Goal: Task Accomplishment & Management: Manage account settings

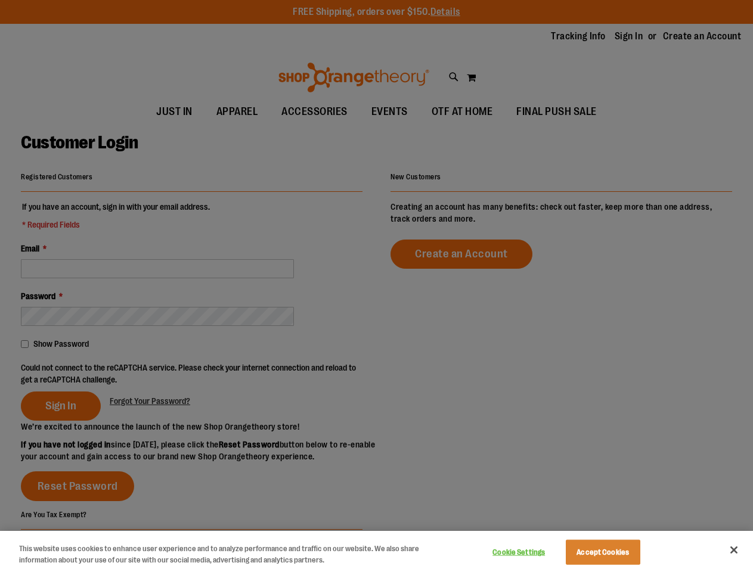
click at [376, 286] on div at bounding box center [376, 286] width 753 height 572
click at [533, 552] on button "Cookie Settings" at bounding box center [519, 553] width 74 height 24
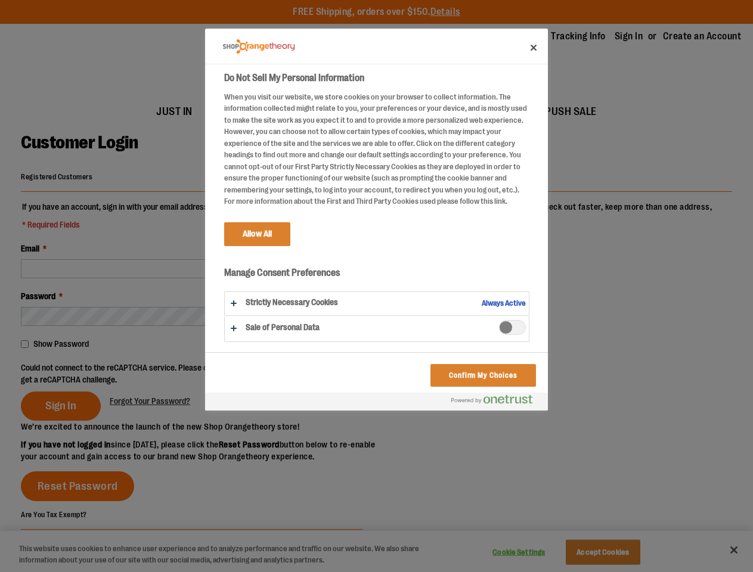
click at [617, 552] on div at bounding box center [376, 286] width 753 height 572
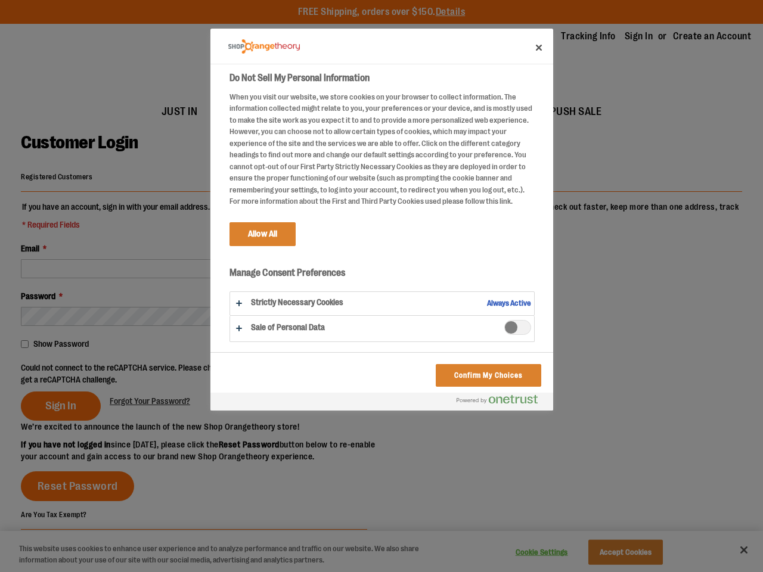
click at [734, 550] on div at bounding box center [381, 286] width 763 height 572
